Goal: Task Accomplishment & Management: Use online tool/utility

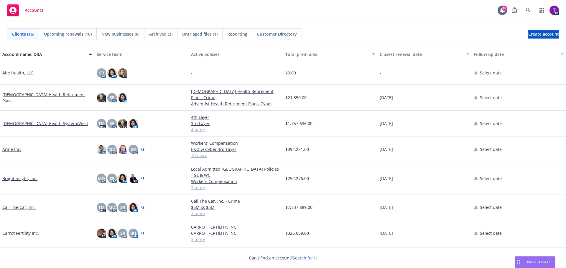
click at [18, 148] on link "Arine Inc." at bounding box center [11, 149] width 19 height 6
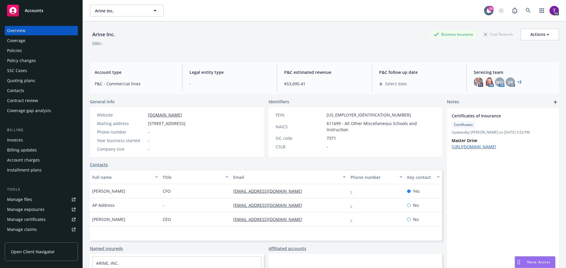
click at [22, 52] on div "Policies" at bounding box center [41, 50] width 68 height 9
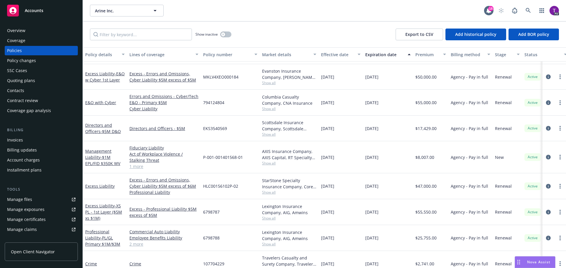
scroll to position [88, 0]
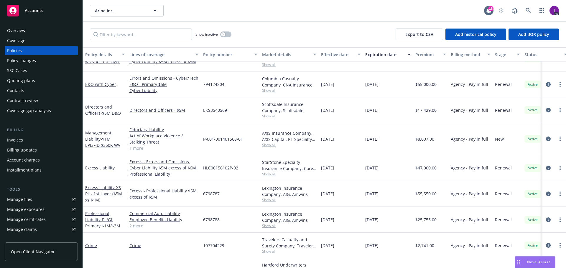
click at [48, 12] on div "Accounts" at bounding box center [41, 11] width 68 height 12
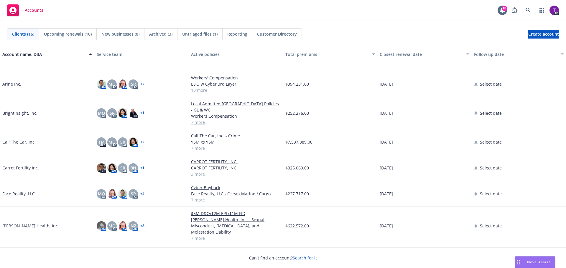
scroll to position [118, 0]
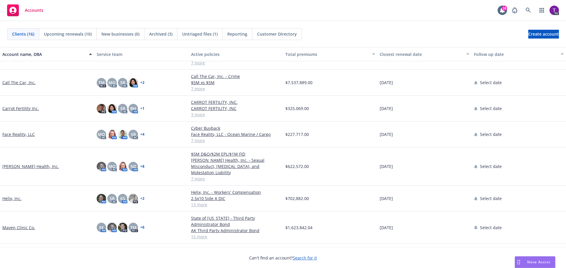
click at [18, 164] on link "Hazel Health, Inc." at bounding box center [30, 167] width 57 height 6
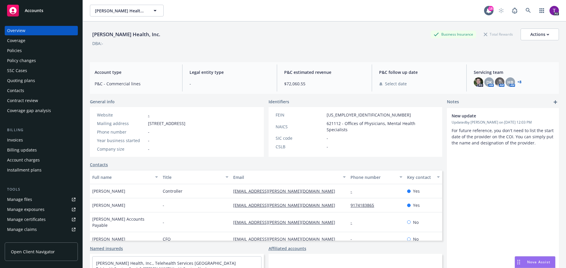
click at [24, 50] on div "Policies" at bounding box center [41, 50] width 68 height 9
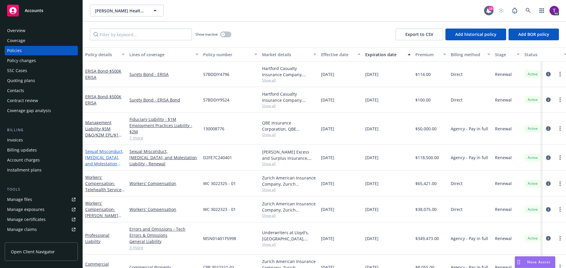
click at [104, 150] on link "Sexual Misconduct, Physical Abuse, and Molestation Liability" at bounding box center [104, 161] width 38 height 24
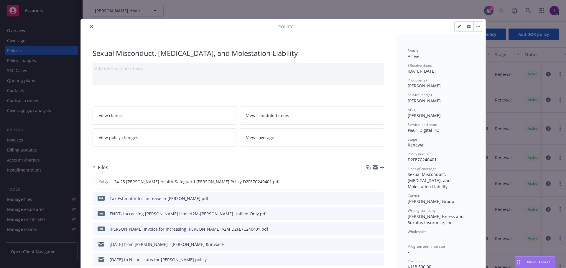
click at [115, 143] on link "View policy changes" at bounding box center [165, 137] width 144 height 19
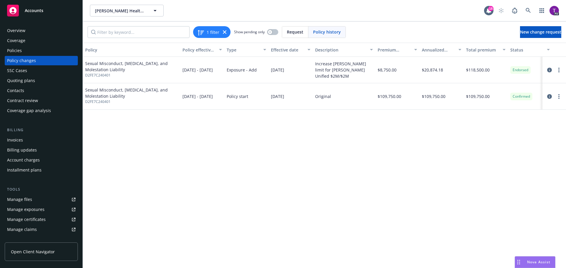
click at [39, 48] on div "Policies" at bounding box center [41, 50] width 68 height 9
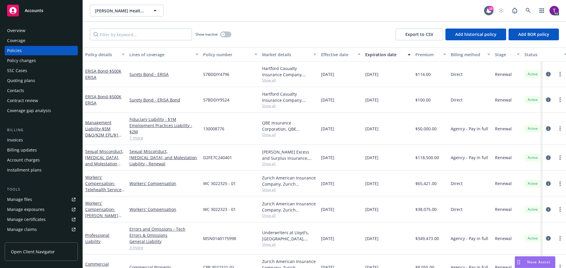
click at [55, 11] on div "Accounts" at bounding box center [41, 11] width 68 height 12
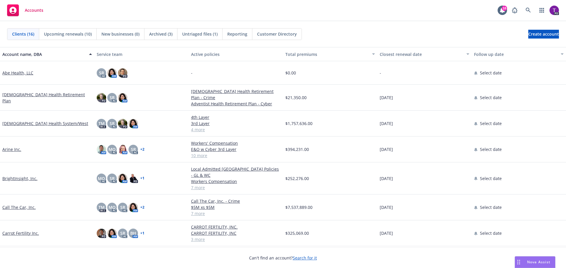
click at [11, 146] on link "Arine Inc." at bounding box center [11, 149] width 19 height 6
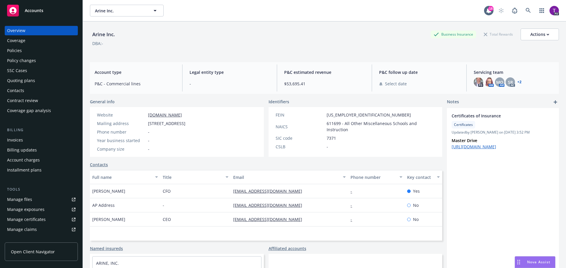
click at [44, 50] on div "Policies" at bounding box center [41, 50] width 68 height 9
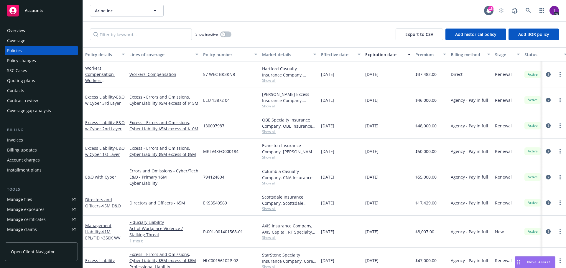
click at [27, 201] on div "Manage files" at bounding box center [19, 199] width 25 height 9
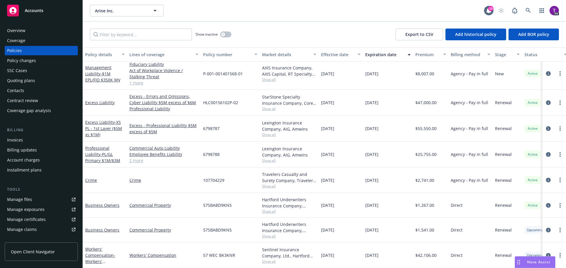
scroll to position [152, 0]
click at [113, 145] on link "Professional Liability - PL/GL Primary $1M/$3M" at bounding box center [102, 154] width 35 height 18
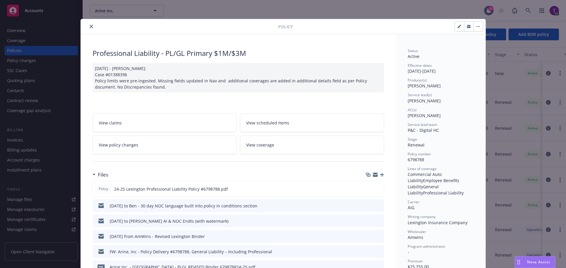
click at [153, 139] on link "View policy changes" at bounding box center [165, 145] width 144 height 19
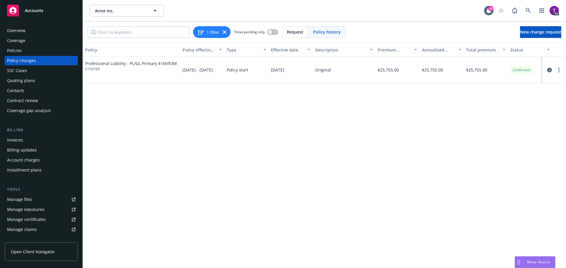
click at [20, 51] on div "Policies" at bounding box center [14, 50] width 15 height 9
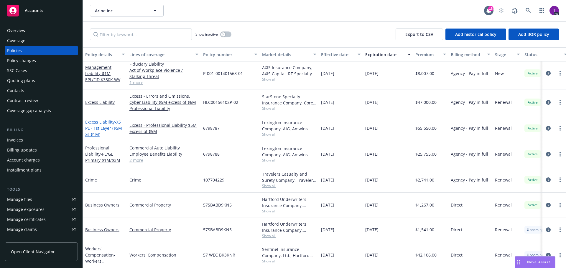
scroll to position [152, 0]
click at [103, 145] on link "Professional Liability - PL/GL Primary $1M/$3M" at bounding box center [102, 154] width 35 height 18
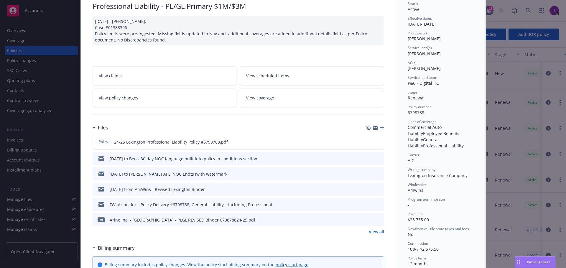
scroll to position [136, 0]
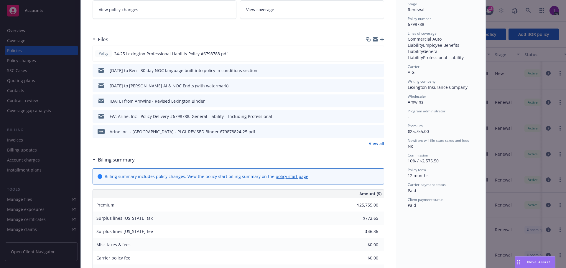
click at [375, 144] on link "View all" at bounding box center [376, 144] width 15 height 6
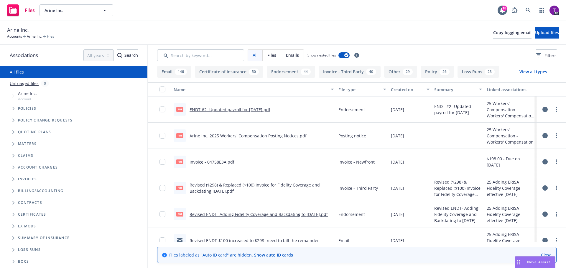
click at [14, 237] on icon "Folder Tree Example" at bounding box center [13, 239] width 2 height 4
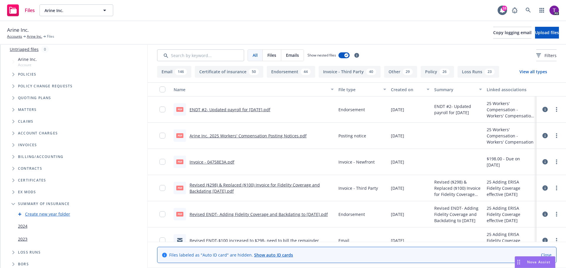
scroll to position [36, 0]
click at [26, 224] on link "2024" at bounding box center [22, 224] width 9 height 6
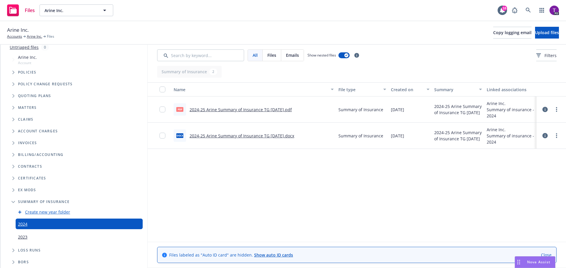
click at [247, 110] on link "2024-25 Arine Summary of Insurance TG 9-25-24.pdf" at bounding box center [240, 110] width 102 height 6
click at [34, 36] on link "Arine Inc." at bounding box center [34, 36] width 15 height 5
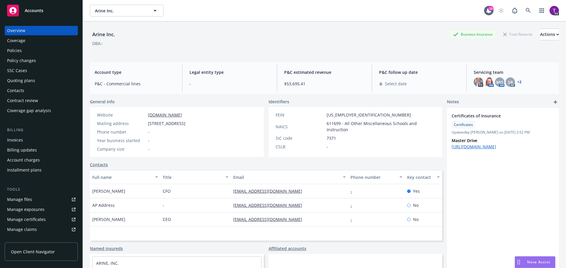
click at [31, 198] on div "Manage files" at bounding box center [19, 199] width 25 height 9
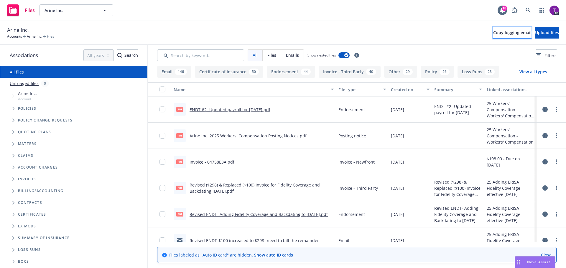
click at [499, 35] on span "Copy logging email" at bounding box center [512, 33] width 38 height 6
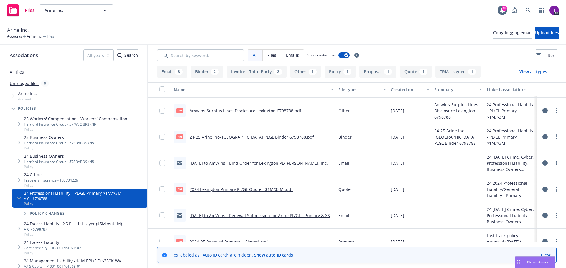
scroll to position [295, 0]
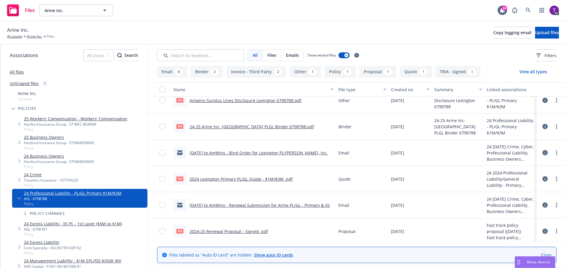
click at [272, 153] on link "[DATE] to AmWins - Bind Order for Lexington PL/[PERSON_NAME], Inc." at bounding box center [258, 153] width 138 height 6
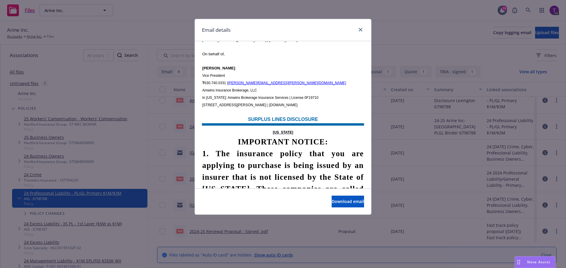
scroll to position [914, 0]
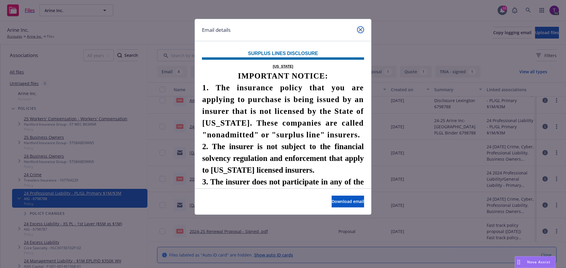
click at [359, 30] on icon "close" at bounding box center [361, 30] width 4 height 4
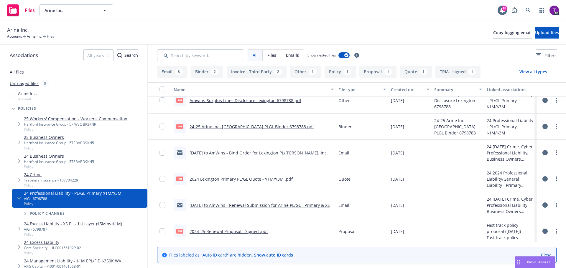
scroll to position [297, 0]
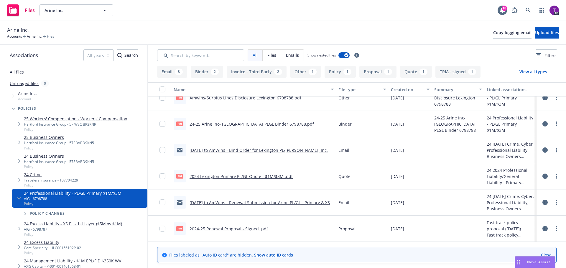
click at [266, 204] on link "[DATE] to AmWins - Renewal Submission for Arine PL/GL - Primary & XS" at bounding box center [259, 203] width 140 height 6
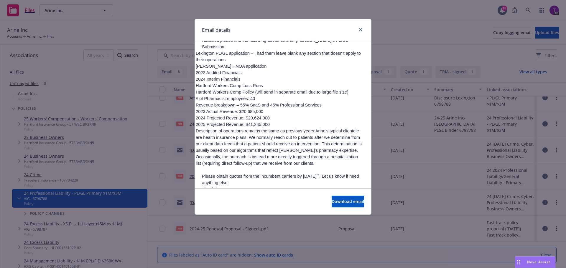
scroll to position [147, 0]
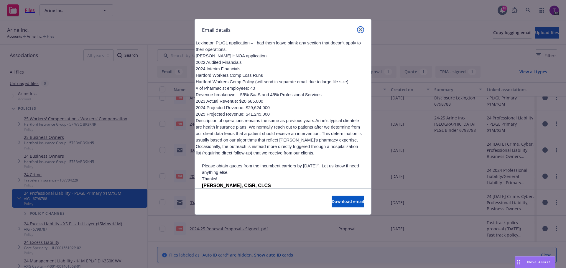
click at [360, 30] on icon "close" at bounding box center [361, 30] width 4 height 4
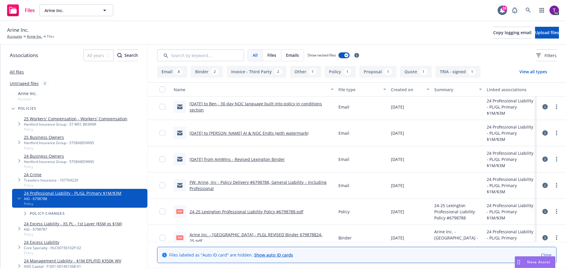
scroll to position [0, 0]
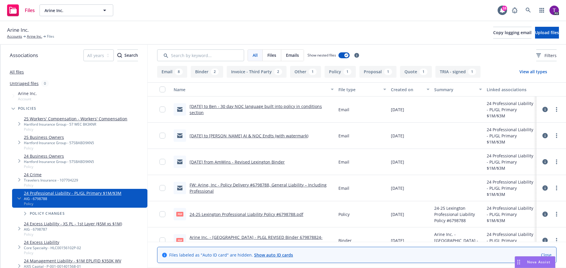
click at [535, 263] on span "Nova Assist" at bounding box center [538, 262] width 23 height 5
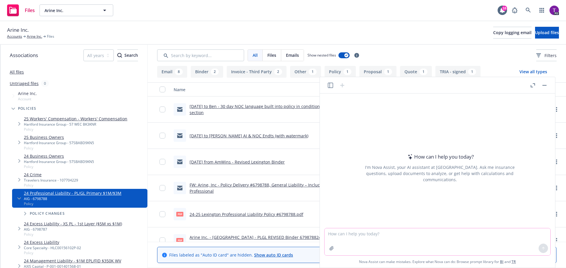
click at [408, 233] on textarea at bounding box center [437, 242] width 226 height 27
type textarea "what is the percentage increase from $41 million to $71 million?"
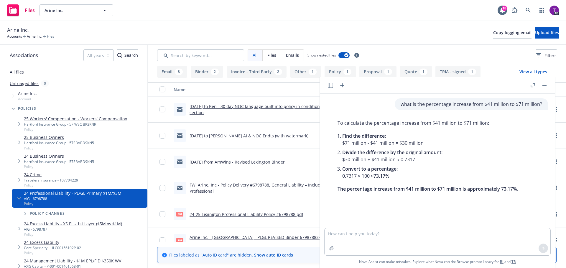
click at [544, 85] on rect "button" at bounding box center [544, 85] width 4 height 1
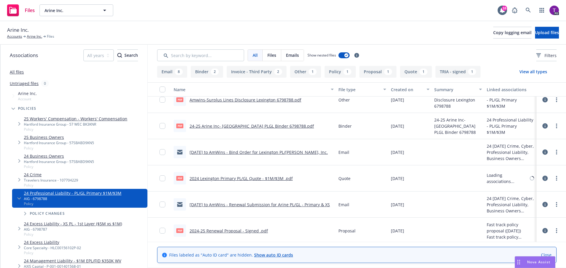
scroll to position [297, 0]
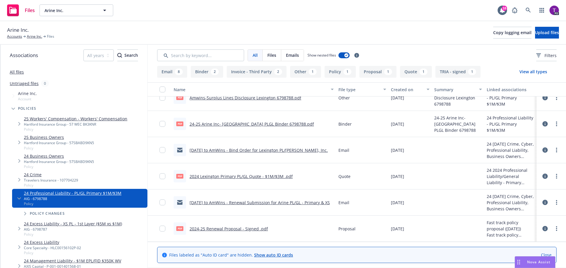
click at [241, 228] on link "2024-25 Renewal Proposal - Signed .pdf" at bounding box center [228, 229] width 78 height 6
click at [263, 150] on link "8/30/24 to AmWins - Bind Order for Lexington PL/GL - Arine, Inc." at bounding box center [258, 151] width 138 height 6
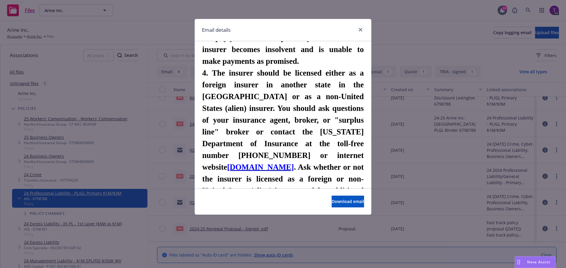
scroll to position [1149, 0]
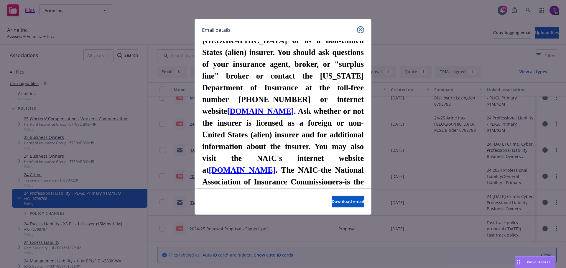
click at [359, 29] on icon "close" at bounding box center [361, 30] width 4 height 4
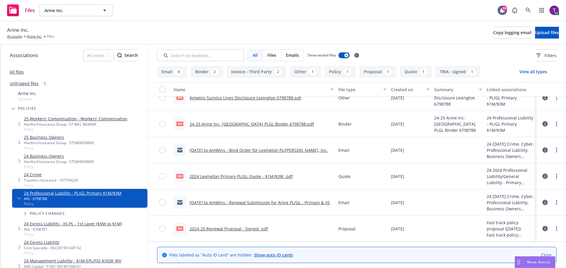
click at [233, 176] on link "2024 Lexington Primary PL/GL Quote - $1M/$3M .pdf" at bounding box center [240, 177] width 103 height 6
click at [254, 202] on link "8/13/24 to AmWins - Renewal Submission for Arine PL/GL - Primary & XS" at bounding box center [259, 203] width 140 height 6
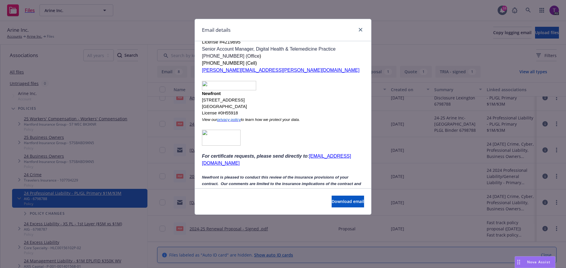
scroll to position [383, 0]
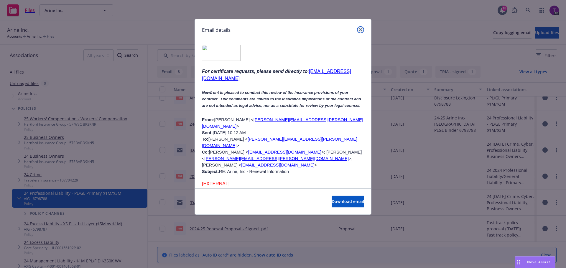
click at [360, 30] on icon "close" at bounding box center [361, 30] width 4 height 4
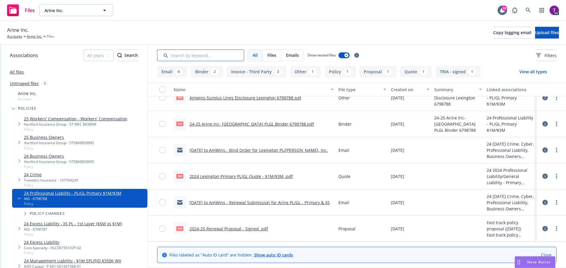
click at [181, 55] on input "Search by keyword..." at bounding box center [200, 56] width 87 height 12
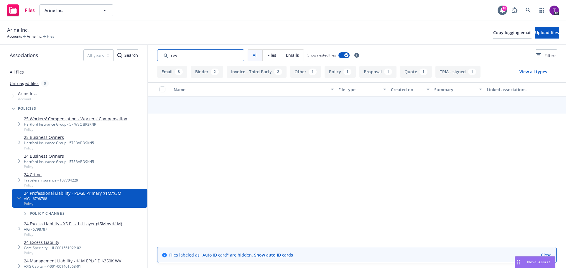
scroll to position [295, 0]
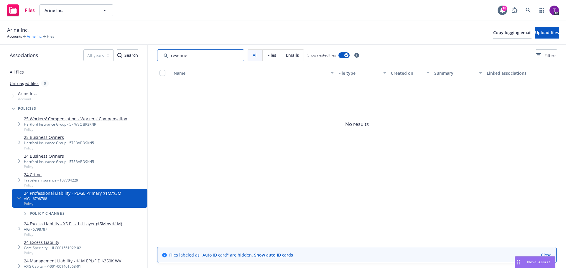
type input "revenue"
click at [36, 37] on link "Arine Inc." at bounding box center [34, 36] width 15 height 5
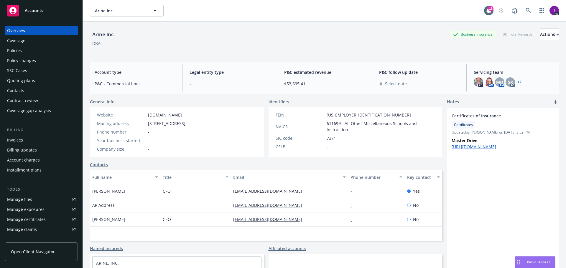
click at [38, 199] on link "Manage files" at bounding box center [41, 199] width 73 height 9
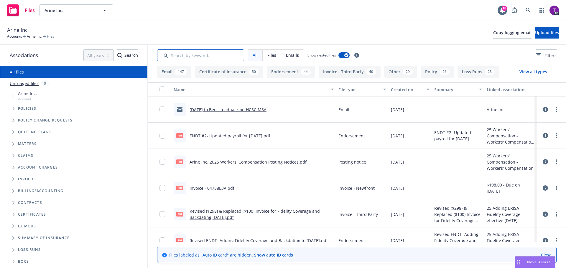
click at [197, 53] on input "Search by keyword..." at bounding box center [200, 56] width 87 height 12
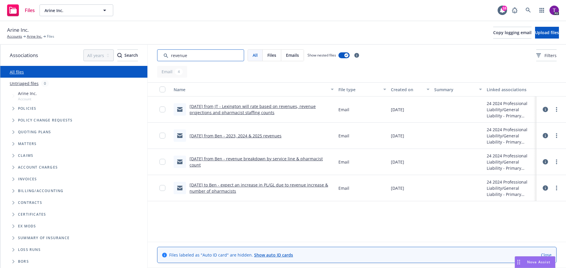
type input "revenue"
click at [267, 105] on link "8/7/24 from JT - Lexington will rate based on revenues, revenue projections and…" at bounding box center [252, 110] width 126 height 12
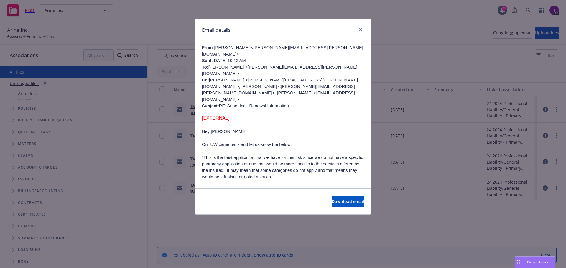
scroll to position [118, 0]
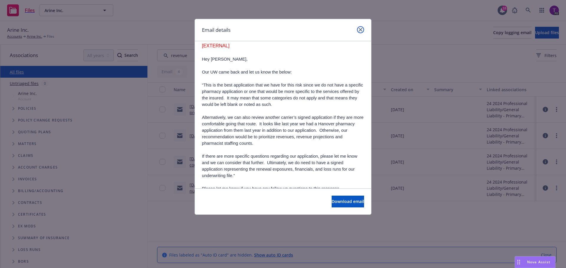
click at [360, 30] on icon "close" at bounding box center [361, 30] width 4 height 4
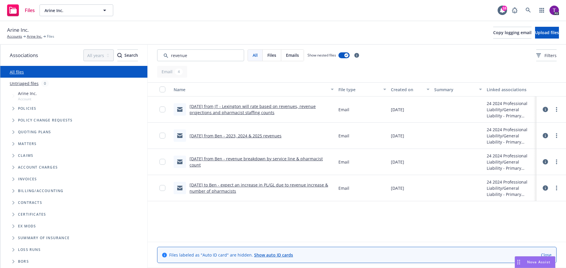
click at [239, 136] on link "7/26/24 from Ben - 2023, 2024 & 2025 revenues" at bounding box center [235, 136] width 92 height 6
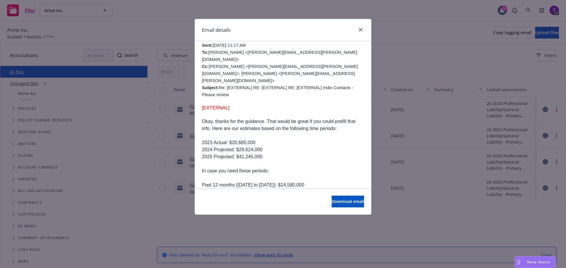
scroll to position [59, 0]
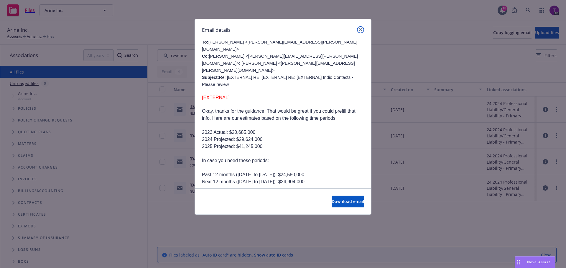
click at [361, 30] on icon "close" at bounding box center [361, 30] width 4 height 4
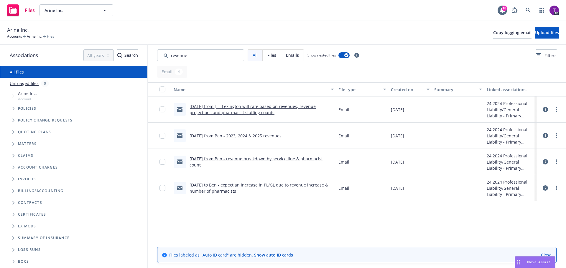
click at [265, 163] on link "8/12/24 from Ben - revenue breakdown by service line & pharmacist count" at bounding box center [255, 162] width 133 height 12
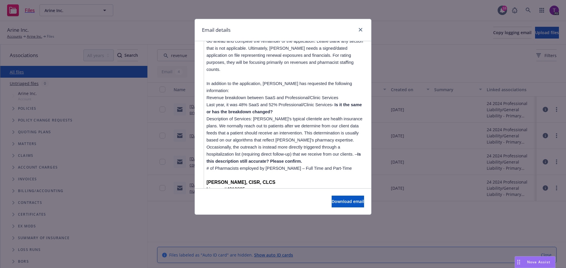
scroll to position [236, 0]
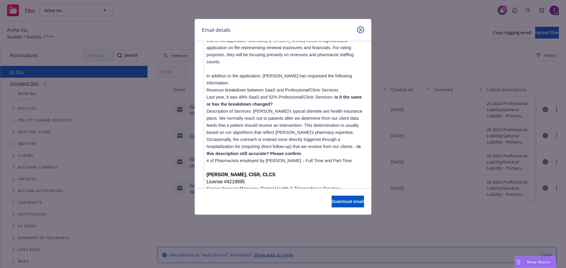
click at [361, 30] on icon "close" at bounding box center [361, 30] width 4 height 4
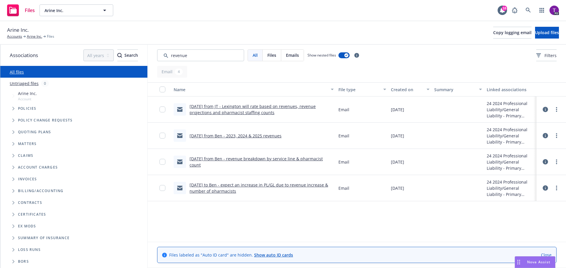
click at [261, 184] on link "8/22/24 to Ben - expect an increase in PL/GL due to revenue increase & number o…" at bounding box center [258, 188] width 139 height 12
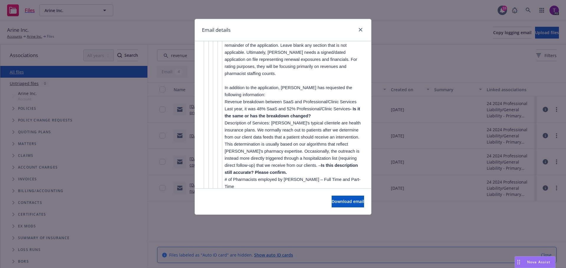
scroll to position [1798, 0]
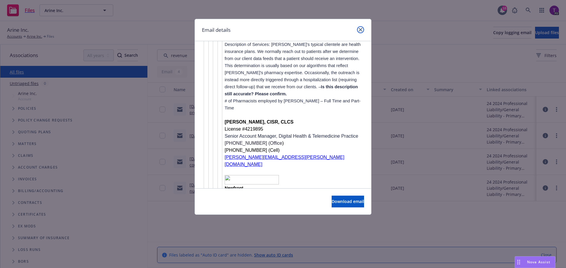
click at [360, 30] on icon "close" at bounding box center [361, 30] width 4 height 4
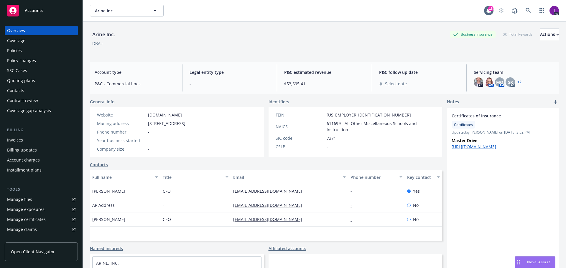
click at [38, 9] on span "Accounts" at bounding box center [34, 10] width 19 height 5
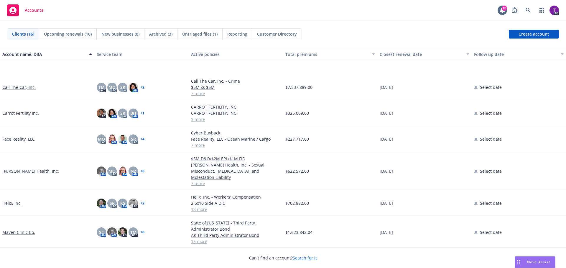
scroll to position [147, 0]
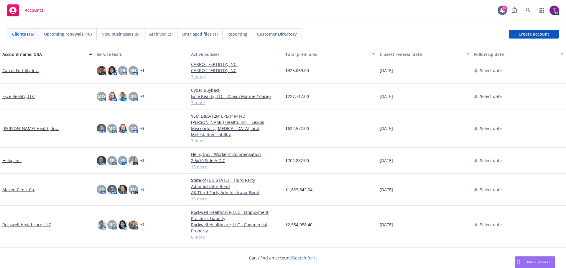
click at [24, 126] on link "[PERSON_NAME] Health, Inc." at bounding box center [30, 129] width 57 height 6
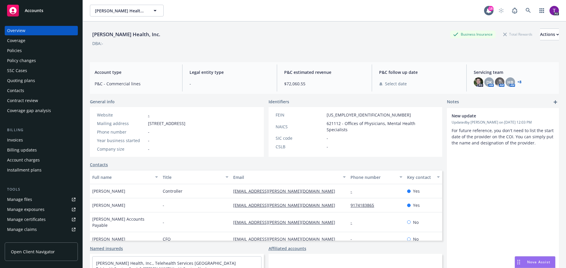
click at [29, 50] on div "Policies" at bounding box center [41, 50] width 68 height 9
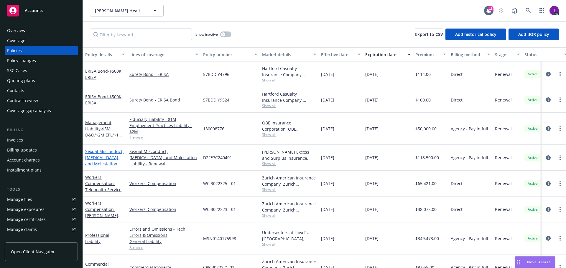
click at [102, 151] on link "Sexual Misconduct, Physical Abuse, and Molestation Liability" at bounding box center [104, 161] width 38 height 24
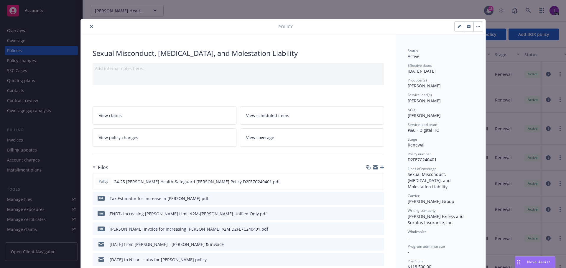
click at [116, 144] on link "View policy changes" at bounding box center [165, 137] width 144 height 19
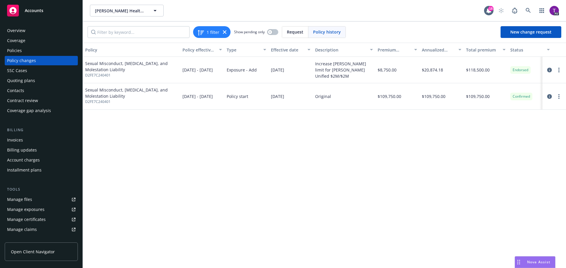
click at [30, 49] on div "Policies" at bounding box center [41, 50] width 68 height 9
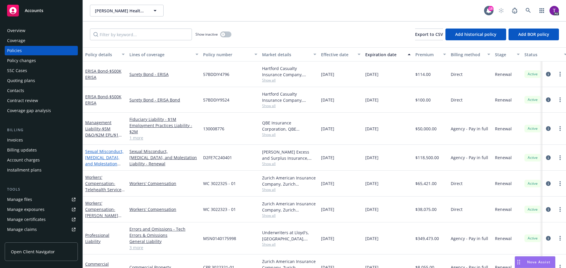
click at [106, 151] on link "Sexual Misconduct, Physical Abuse, and Molestation Liability" at bounding box center [104, 161] width 38 height 24
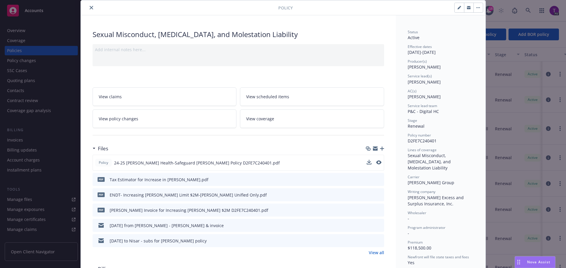
scroll to position [18, 0]
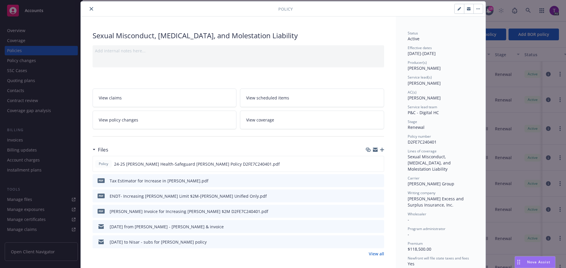
click at [200, 121] on link "View policy changes" at bounding box center [165, 120] width 144 height 19
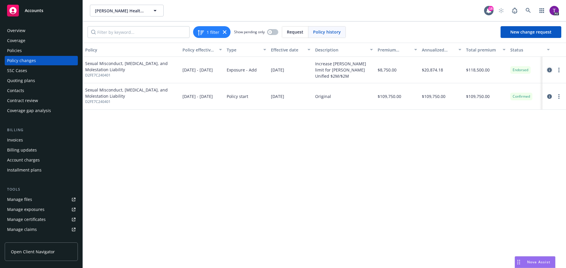
click at [553, 71] on link "circleInformation" at bounding box center [549, 70] width 7 height 7
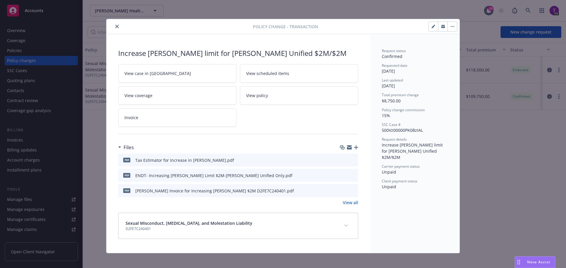
click at [160, 119] on link "Invoice" at bounding box center [177, 117] width 118 height 19
click at [350, 161] on icon "preview file" at bounding box center [352, 160] width 5 height 4
click at [115, 27] on icon "close" at bounding box center [117, 27] width 4 height 4
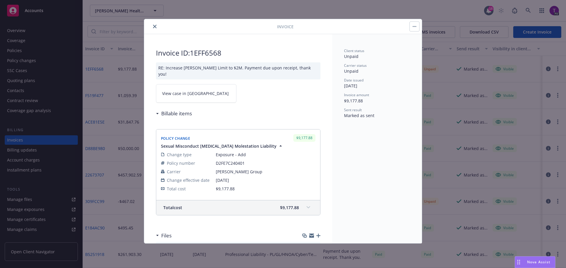
click at [306, 207] on icon at bounding box center [308, 208] width 4 height 2
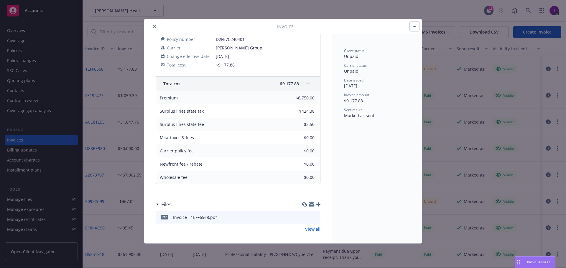
scroll to position [95, 0]
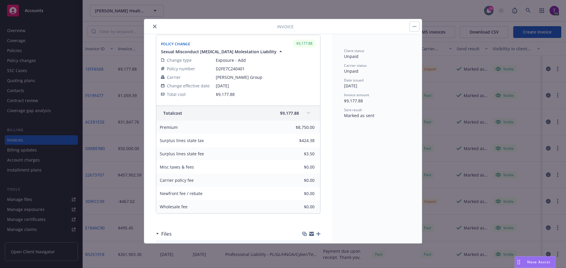
click at [155, 28] on icon "close" at bounding box center [155, 27] width 4 height 4
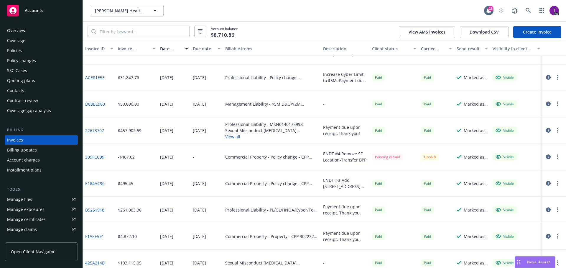
scroll to position [53, 0]
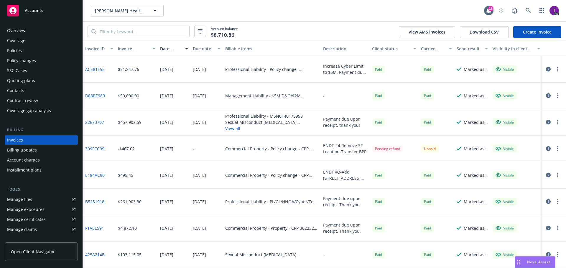
click at [103, 255] on link "425A214B" at bounding box center [94, 255] width 19 height 6
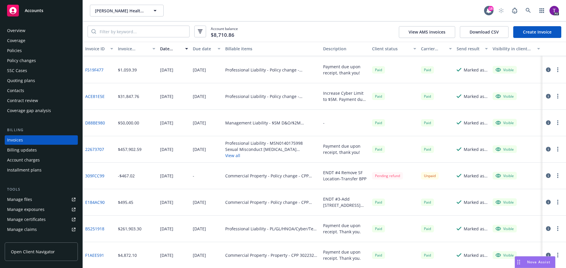
scroll to position [0, 0]
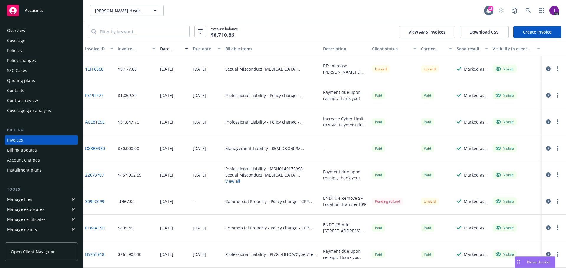
click at [97, 70] on link "1EFF6568" at bounding box center [94, 69] width 18 height 6
click at [16, 50] on div "Policies" at bounding box center [14, 50] width 15 height 9
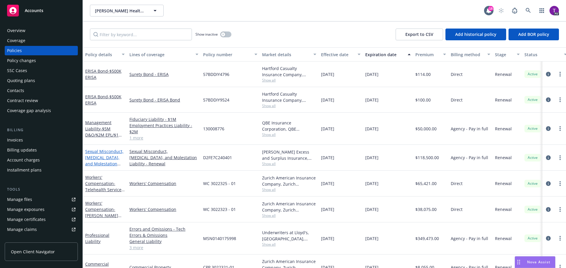
click at [113, 151] on link "Sexual Misconduct, Physical Abuse, and Molestation Liability" at bounding box center [104, 161] width 38 height 24
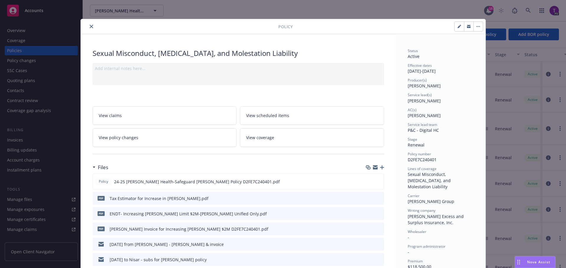
click at [378, 200] on icon "preview file" at bounding box center [378, 198] width 5 height 4
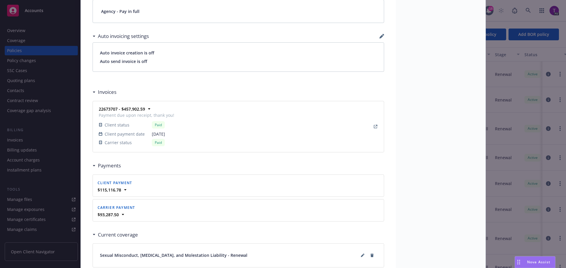
scroll to position [501, 0]
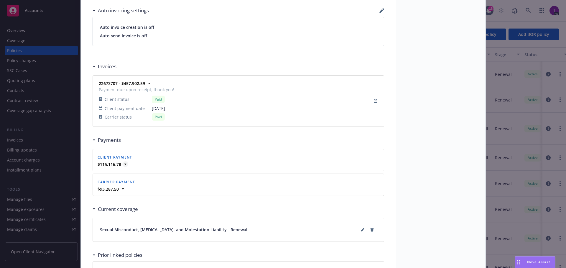
click at [123, 165] on icon at bounding box center [125, 164] width 6 height 6
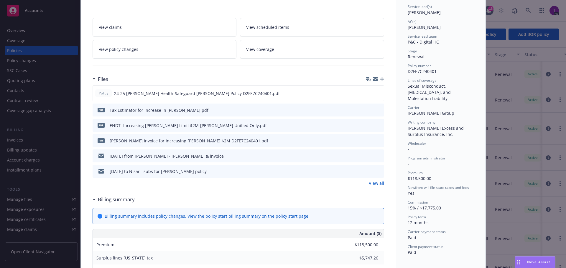
scroll to position [0, 0]
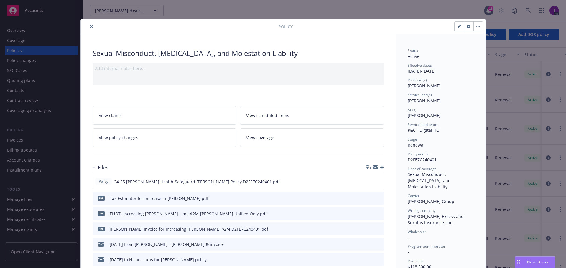
click at [90, 27] on icon "close" at bounding box center [92, 27] width 4 height 4
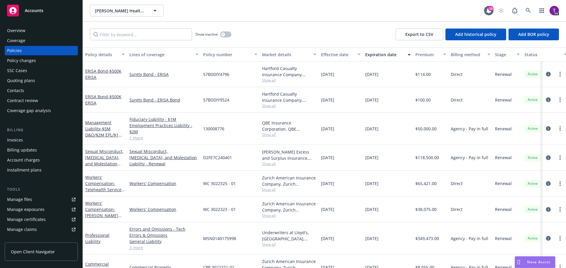
click at [30, 139] on div "Invoices" at bounding box center [41, 140] width 68 height 9
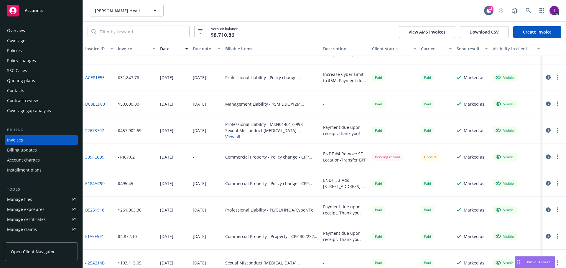
scroll to position [53, 0]
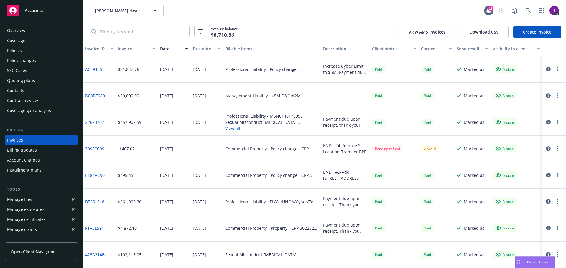
click at [100, 122] on link "22673707" at bounding box center [94, 122] width 19 height 6
click at [29, 50] on div "Policies" at bounding box center [41, 50] width 68 height 9
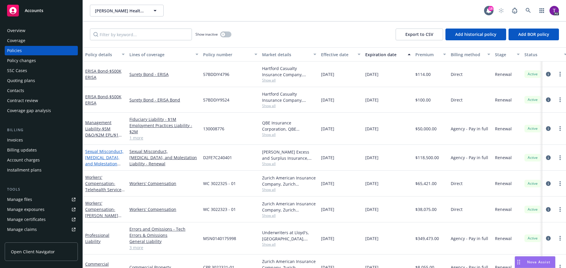
click at [103, 156] on link "Sexual Misconduct, Physical Abuse, and Molestation Liability" at bounding box center [104, 161] width 38 height 24
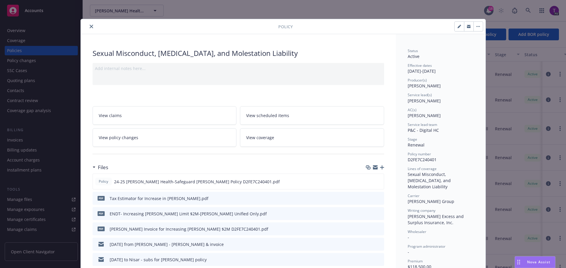
click at [90, 27] on icon "close" at bounding box center [92, 27] width 4 height 4
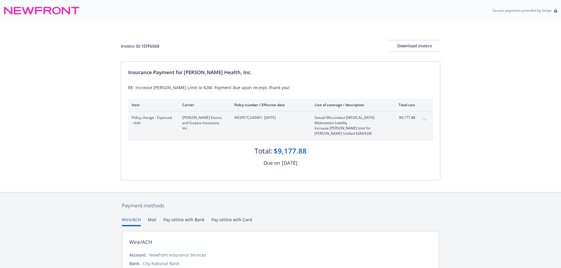
click at [424, 121] on icon "expand content" at bounding box center [425, 120] width 4 height 2
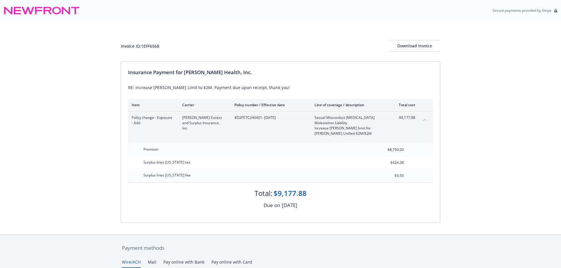
click at [424, 121] on icon "collapse content" at bounding box center [425, 120] width 4 height 2
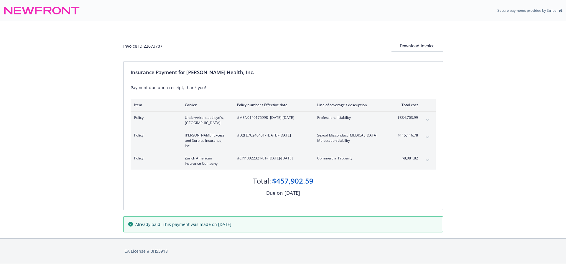
click at [426, 136] on icon "expand content" at bounding box center [428, 137] width 4 height 2
